Goal: Book appointment/travel/reservation

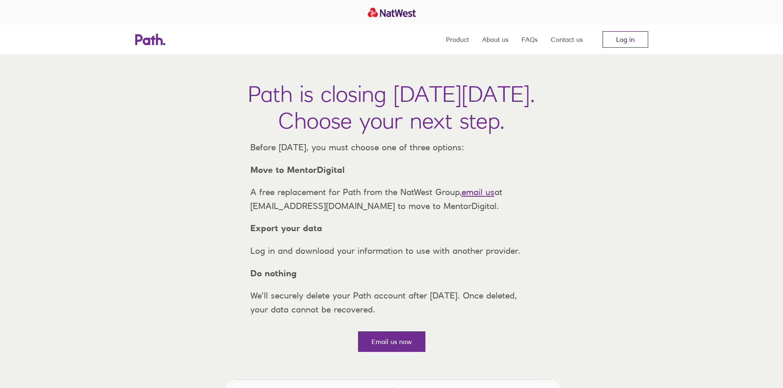
click at [636, 38] on link "Log in" at bounding box center [625, 39] width 46 height 16
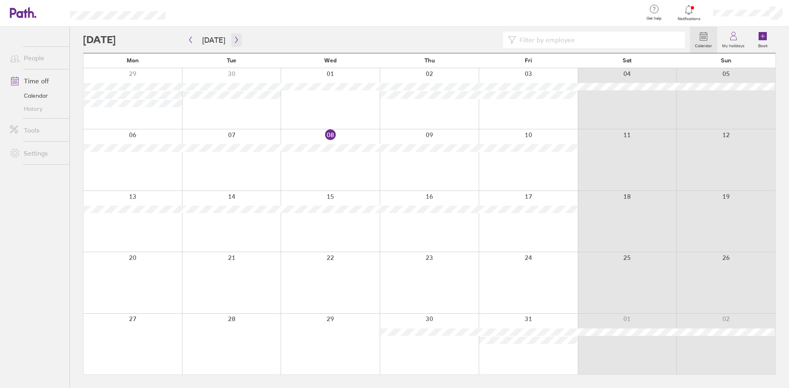
click at [233, 37] on icon "button" at bounding box center [236, 40] width 6 height 7
click at [233, 41] on icon "button" at bounding box center [236, 40] width 6 height 7
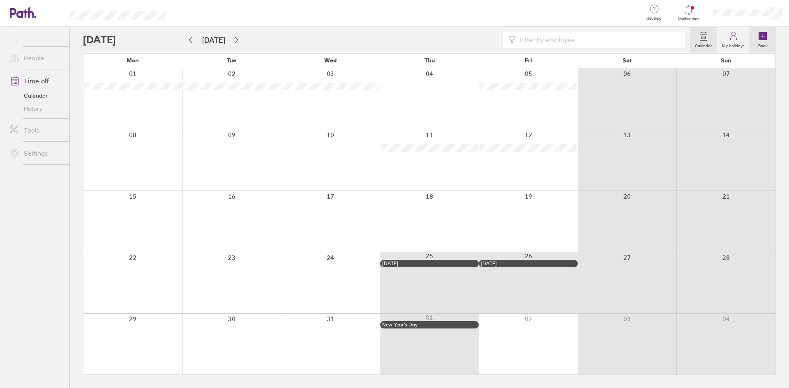
click at [766, 42] on label "Book" at bounding box center [762, 44] width 19 height 7
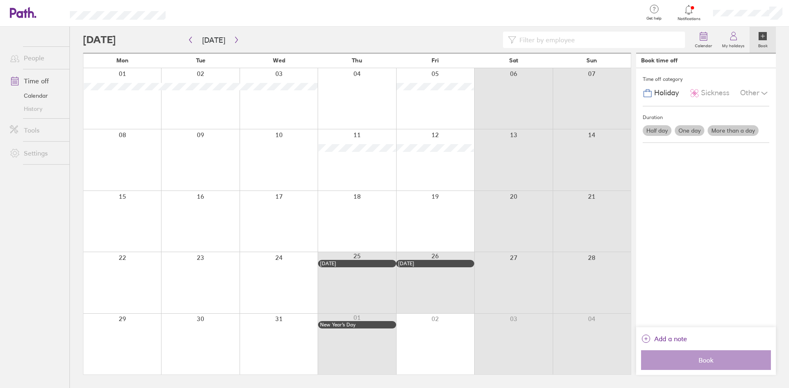
click at [730, 128] on label "More than a day" at bounding box center [733, 130] width 51 height 11
click at [0, 0] on input "More than a day" at bounding box center [0, 0] width 0 height 0
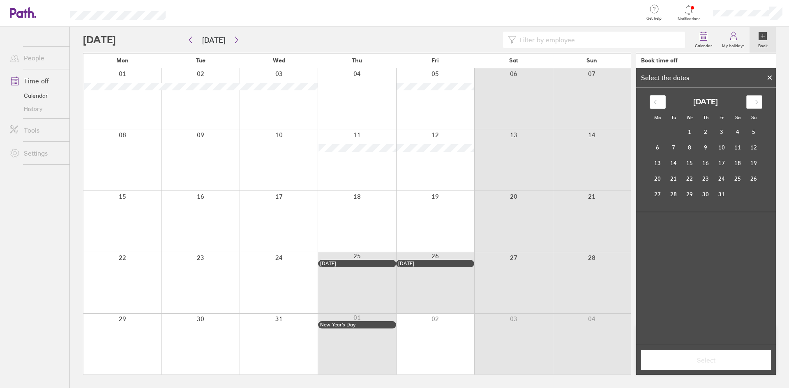
click at [749, 102] on div "Move forward to switch to the next month." at bounding box center [754, 102] width 16 height 14
click at [659, 131] on td "1" at bounding box center [658, 133] width 16 height 16
click at [692, 130] on td "3" at bounding box center [690, 132] width 16 height 16
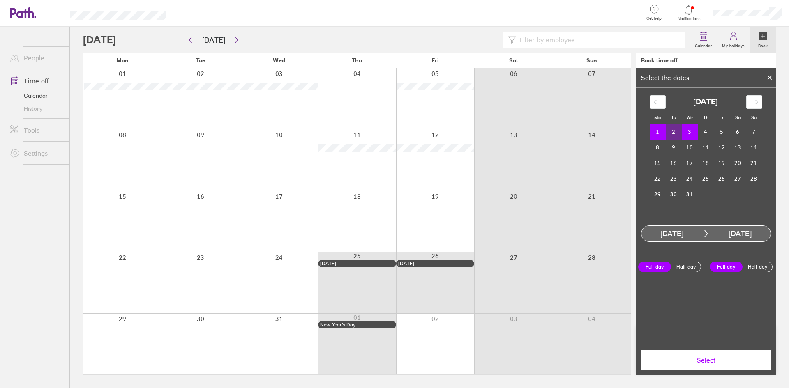
click at [710, 360] on span "Select" at bounding box center [706, 360] width 118 height 7
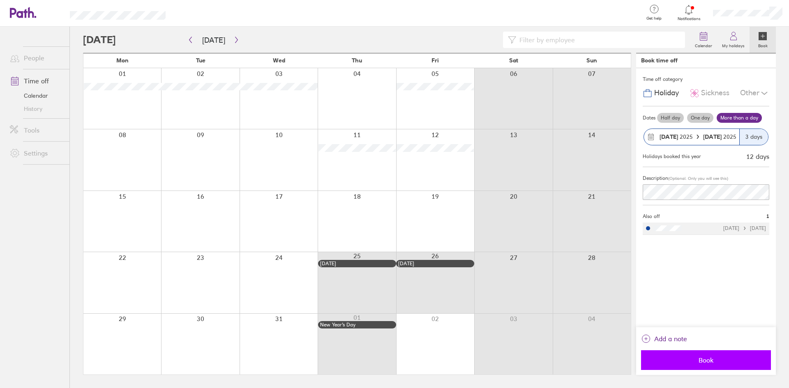
click at [697, 363] on span "Book" at bounding box center [706, 360] width 118 height 7
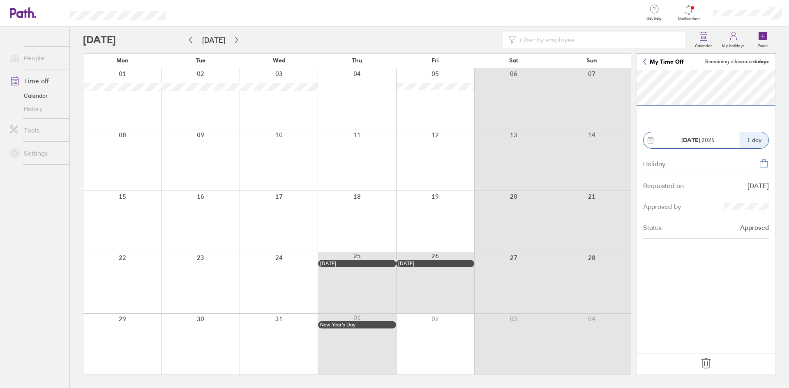
click at [706, 365] on icon at bounding box center [705, 363] width 13 height 13
click at [705, 366] on icon at bounding box center [705, 364] width 9 height 10
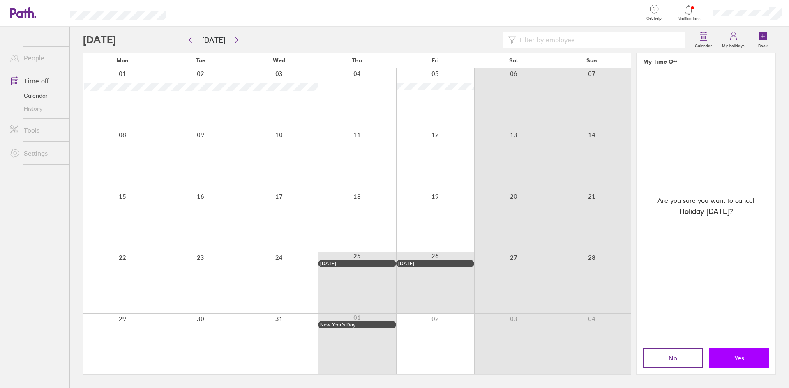
click at [743, 355] on span "Yes" at bounding box center [739, 358] width 10 height 7
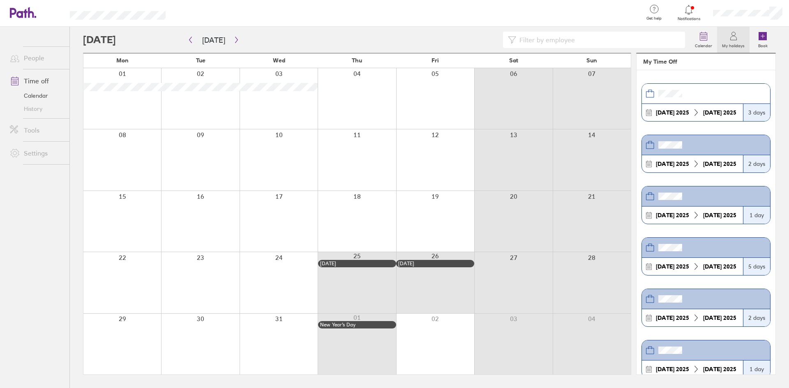
click at [146, 105] on div at bounding box center [122, 98] width 78 height 61
